Goal: Task Accomplishment & Management: Complete application form

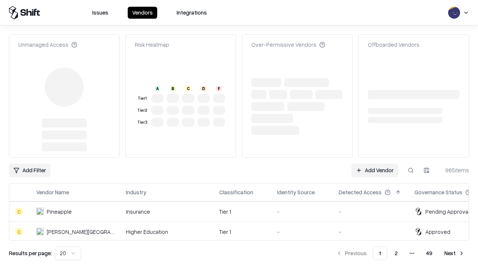
click at [374, 164] on link "Add Vendor" at bounding box center [374, 170] width 47 height 13
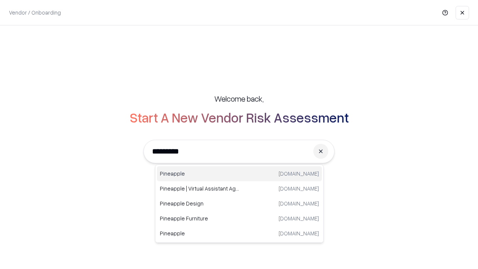
click at [239, 174] on div "Pineapple [DOMAIN_NAME]" at bounding box center [239, 173] width 165 height 15
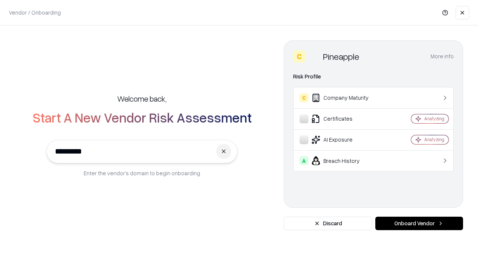
type input "*********"
click at [419, 223] on button "Onboard Vendor" at bounding box center [419, 223] width 88 height 13
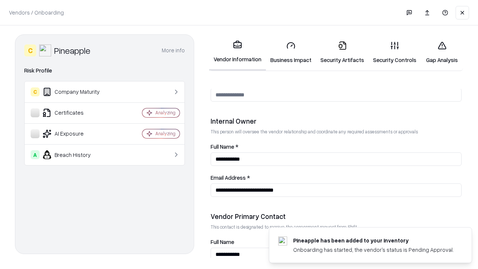
scroll to position [387, 0]
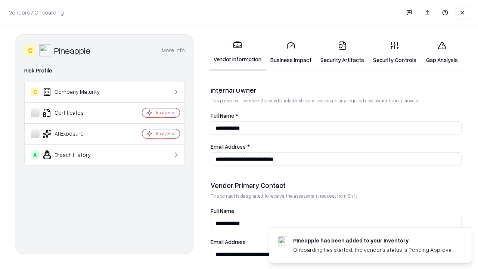
click at [342, 52] on link "Security Artifacts" at bounding box center [342, 52] width 53 height 35
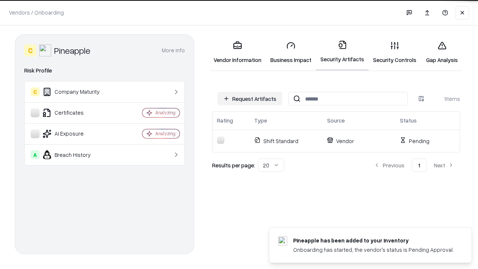
click at [250, 99] on button "Request Artifacts" at bounding box center [249, 98] width 65 height 13
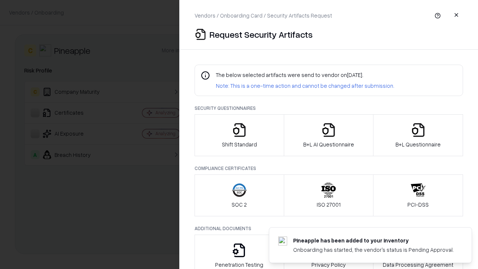
click at [418, 135] on icon "button" at bounding box center [418, 129] width 15 height 15
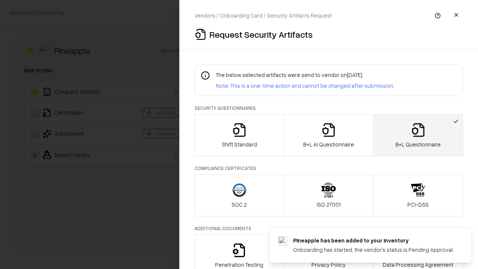
click at [328, 135] on icon "button" at bounding box center [328, 129] width 15 height 15
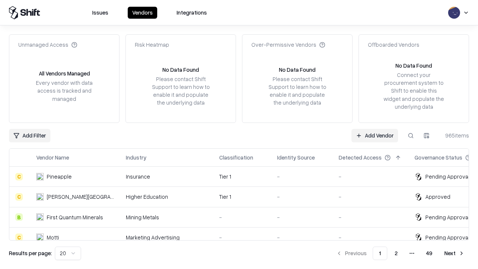
click at [374, 135] on link "Add Vendor" at bounding box center [374, 135] width 47 height 13
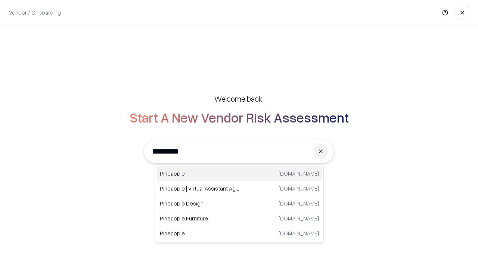
click at [239, 174] on div "Pineapple [DOMAIN_NAME]" at bounding box center [239, 173] width 165 height 15
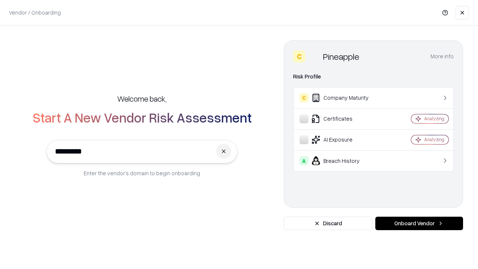
type input "*********"
click at [419, 223] on button "Onboard Vendor" at bounding box center [419, 223] width 88 height 13
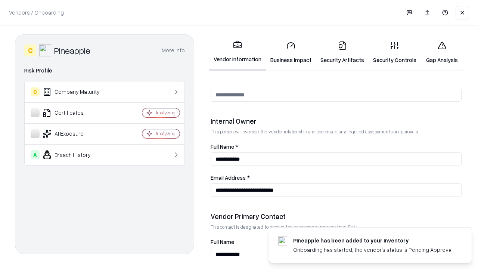
scroll to position [387, 0]
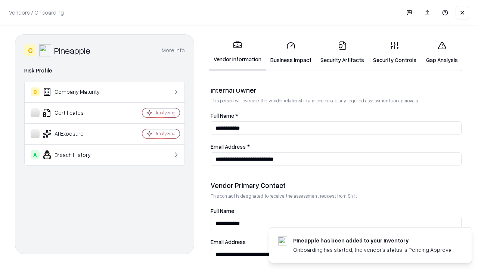
click at [442, 52] on link "Gap Analysis" at bounding box center [442, 52] width 42 height 35
